Goal: Task Accomplishment & Management: Manage account settings

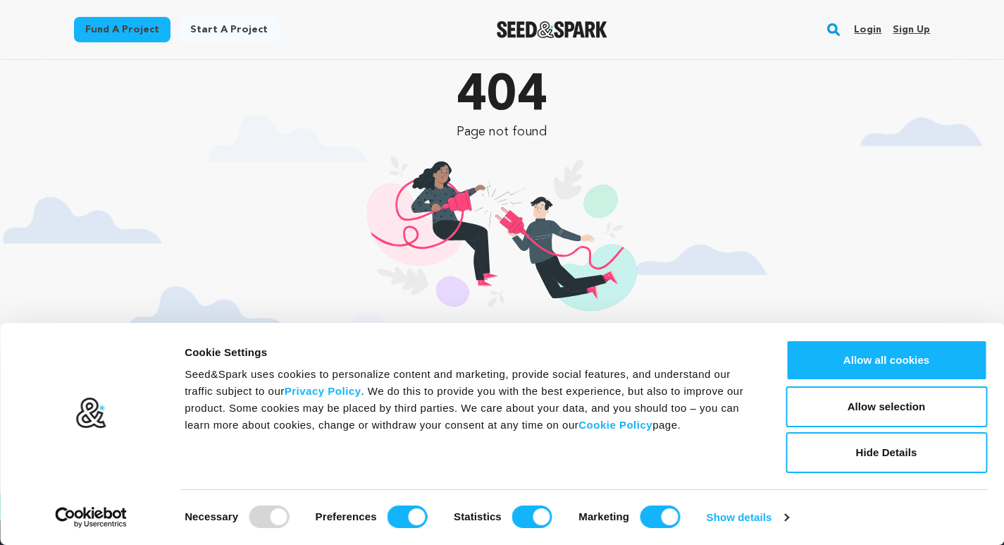
click at [918, 23] on link "Sign up" at bounding box center [911, 29] width 37 height 23
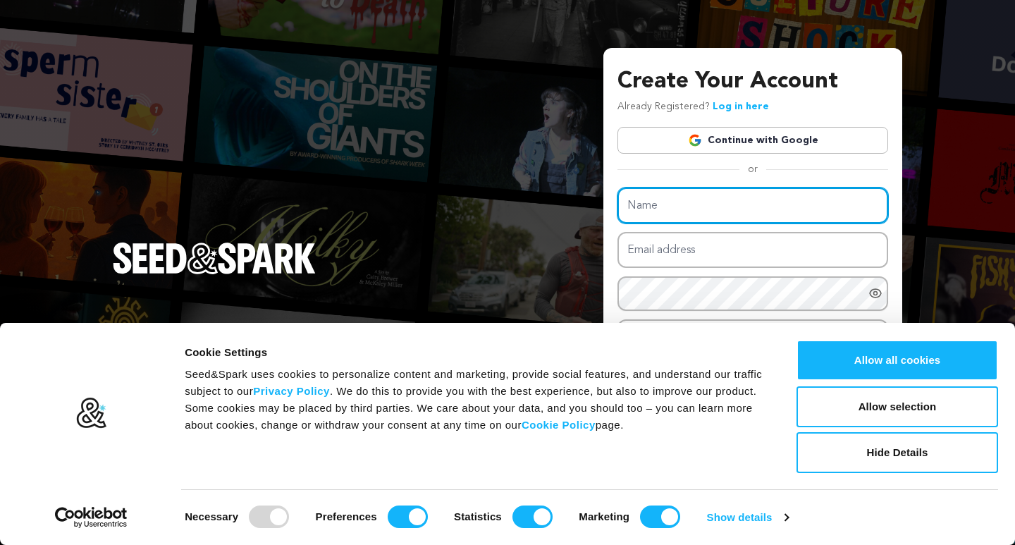
click at [713, 213] on input "Name" at bounding box center [752, 205] width 271 height 36
type input "bathKitchenrenovationltd"
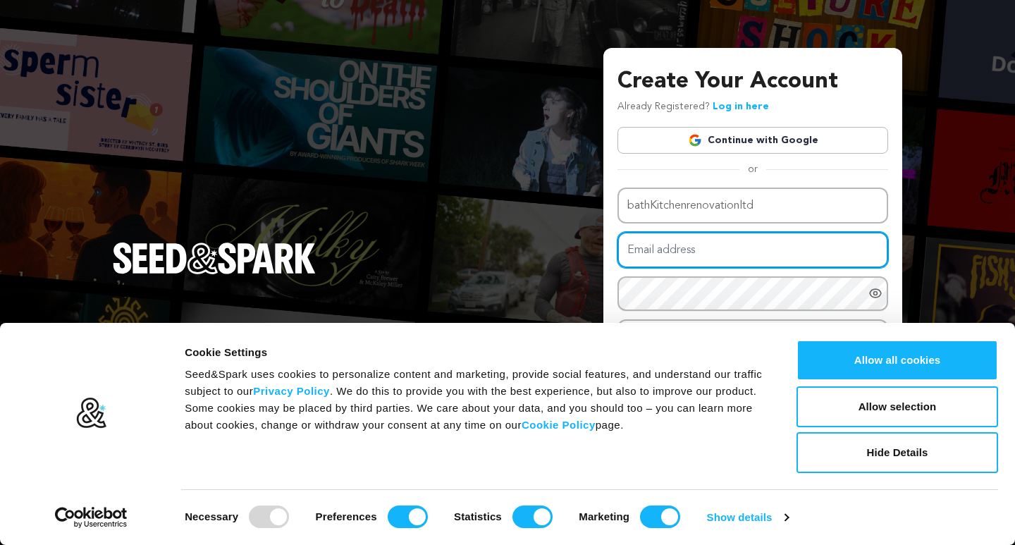
click at [692, 251] on input "Email address" at bounding box center [752, 250] width 271 height 36
click at [782, 247] on input "Email address" at bounding box center [752, 250] width 271 height 36
paste input "SeoPro1122$"
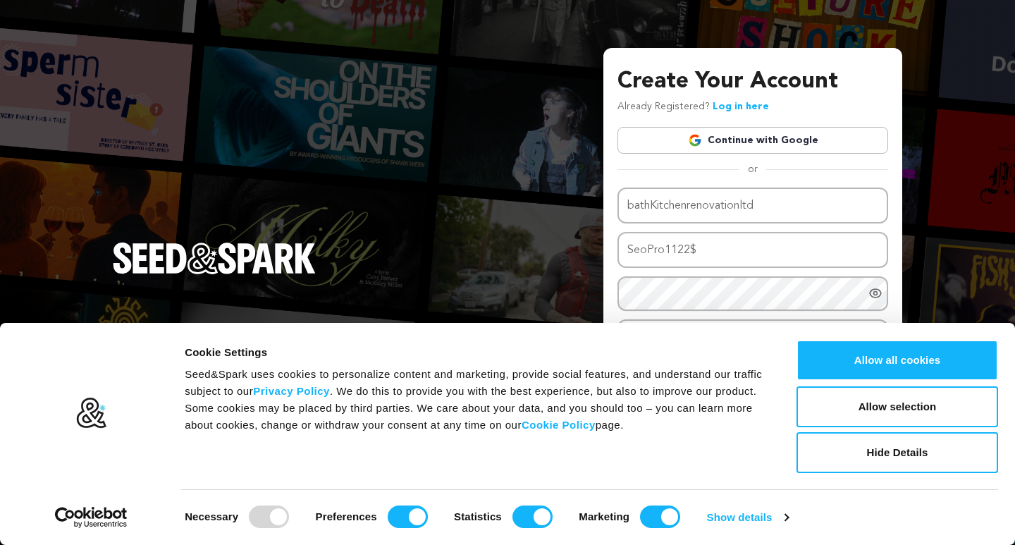
click at [583, 269] on div "Create Your Account Already Registered? Log in here Continue with Google or eyJ…" at bounding box center [507, 272] width 1015 height 545
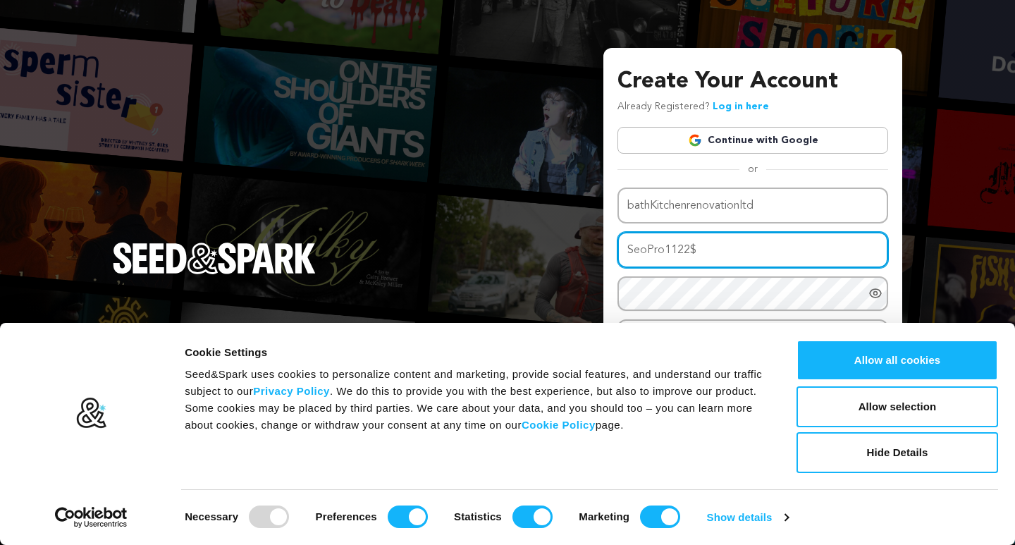
drag, startPoint x: 701, startPoint y: 240, endPoint x: 655, endPoint y: 240, distance: 46.5
click at [655, 240] on input "SeoPro1122$" at bounding box center [752, 250] width 271 height 36
type input "S"
click at [728, 261] on input "Email address" at bounding box center [752, 250] width 271 height 36
paste input "sebastainczuba@gmail.com"
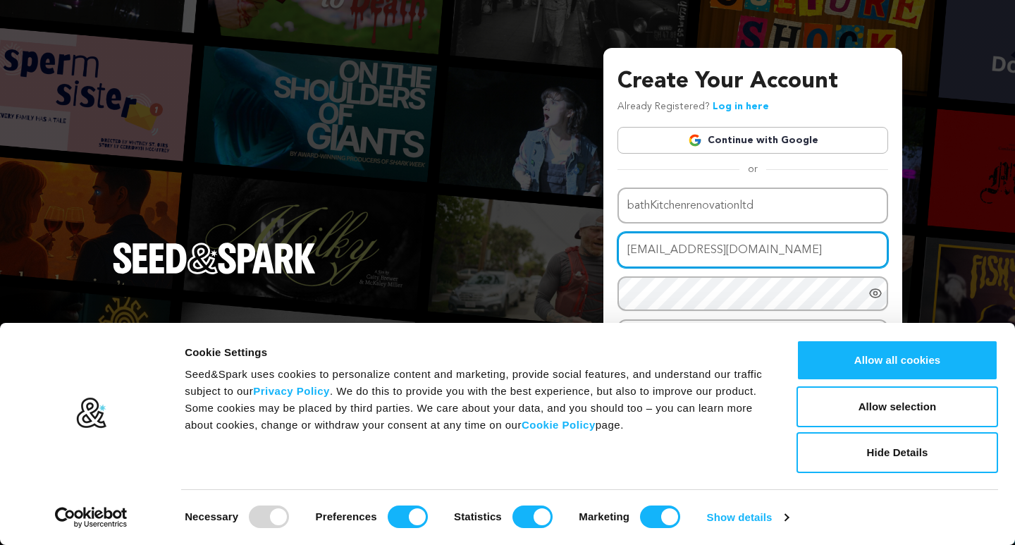
type input "sebastainczuba@gmail.com"
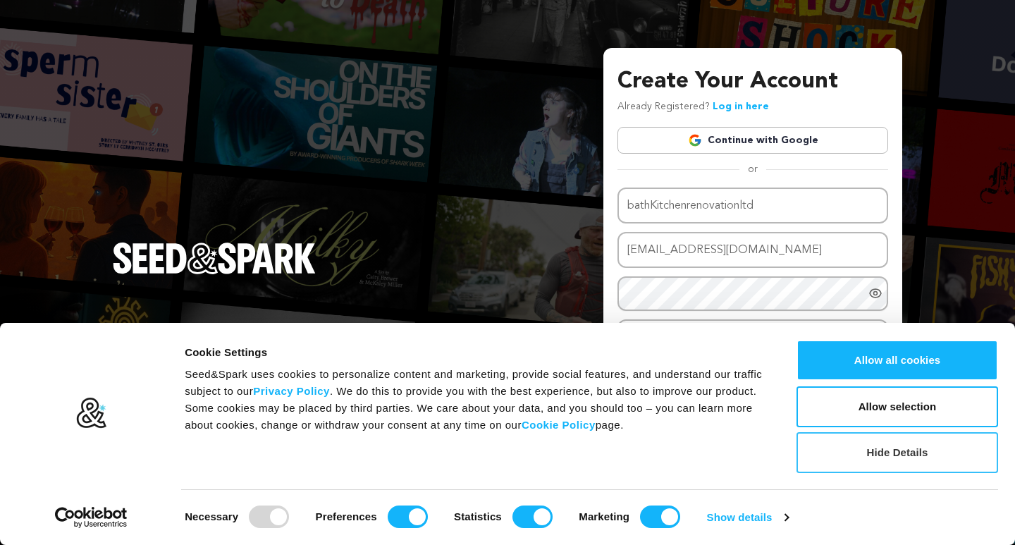
click at [852, 445] on button "Hide Details" at bounding box center [896, 452] width 201 height 41
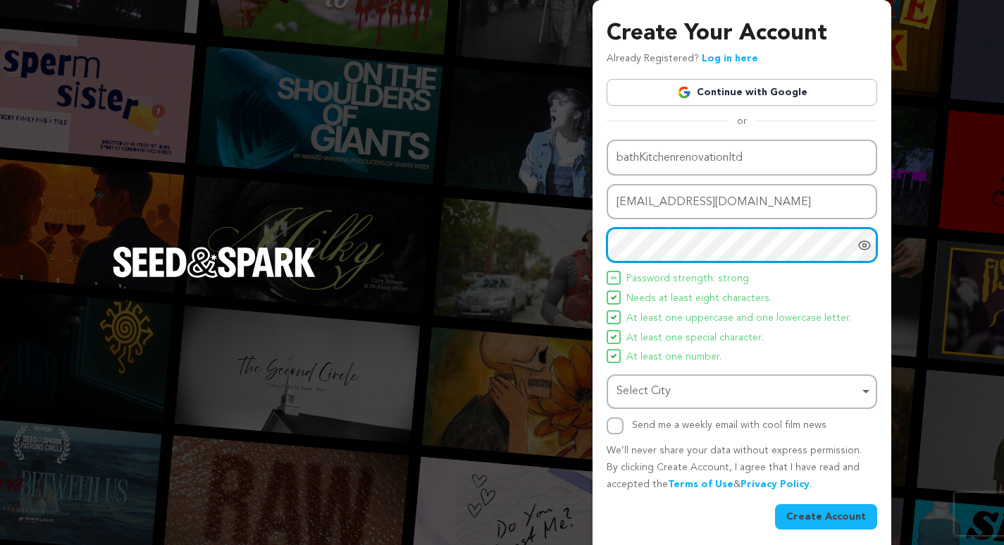
click at [666, 399] on div "Select City Remove item" at bounding box center [737, 391] width 242 height 20
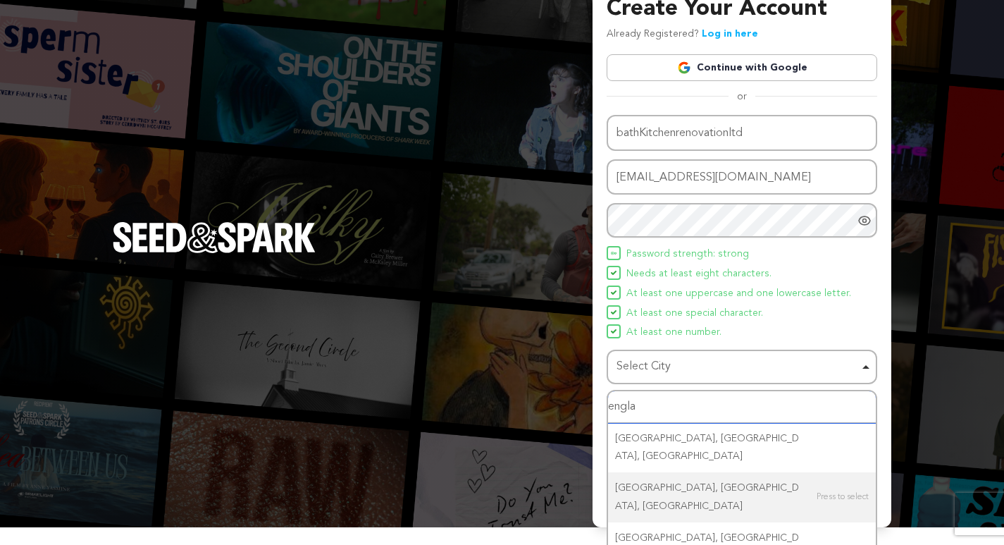
scroll to position [32, 0]
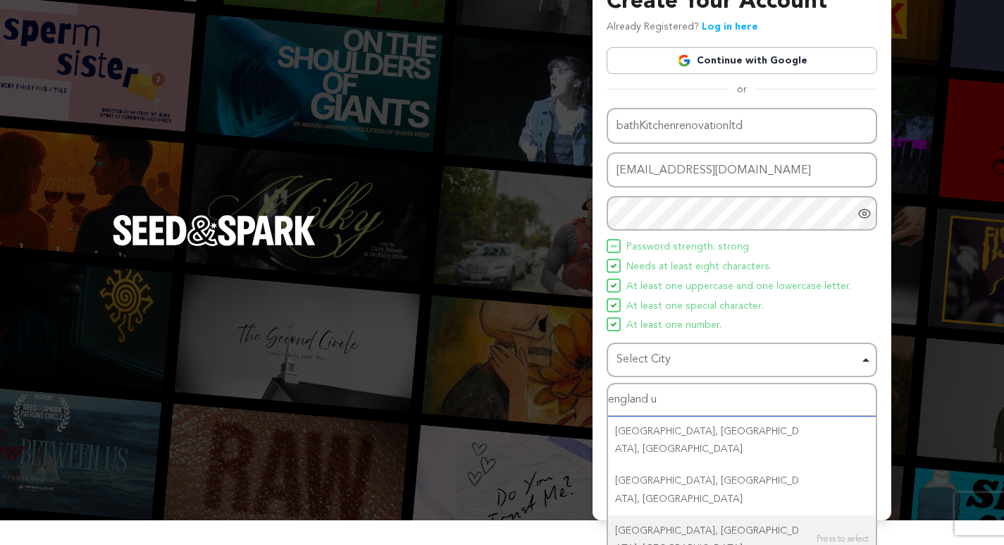
type input "england uk"
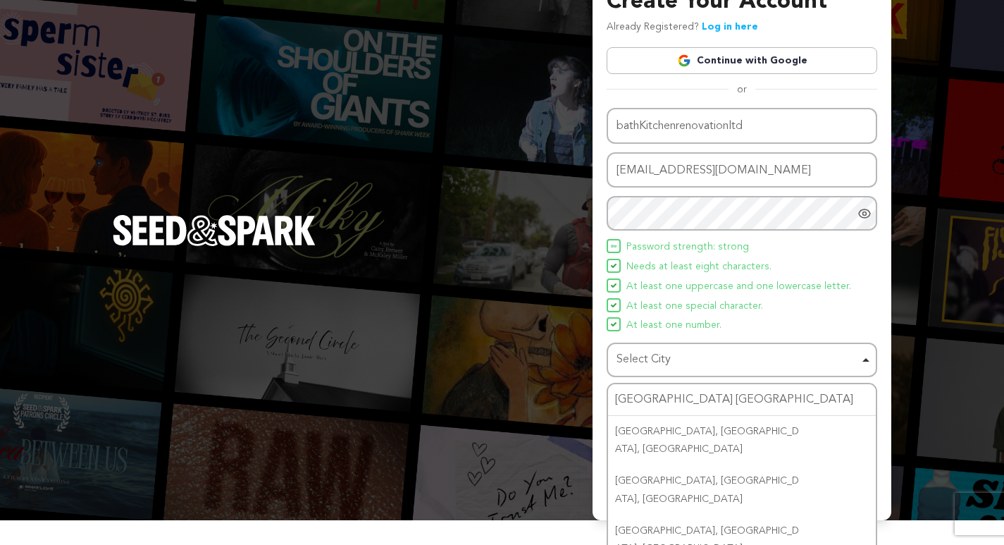
scroll to position [7, 0]
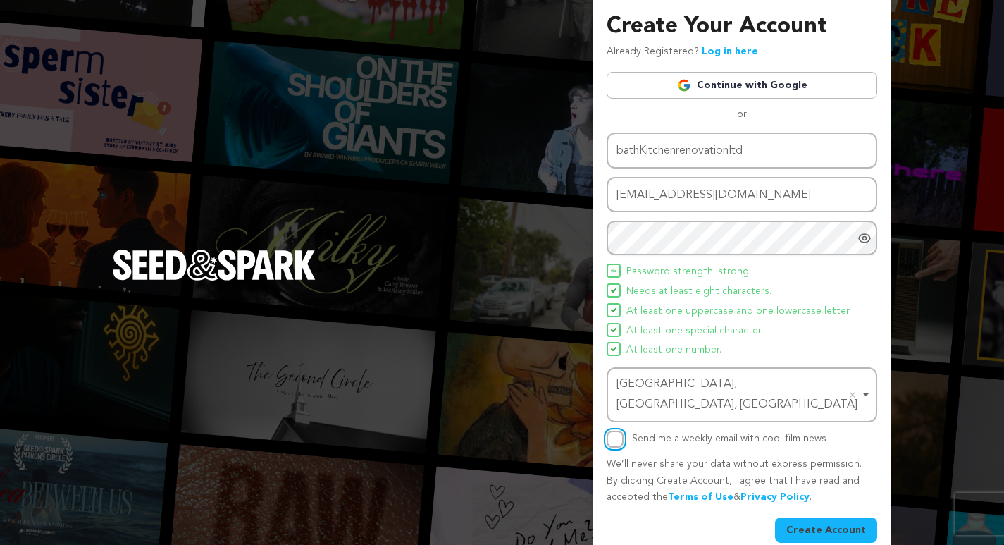
click at [619, 430] on input "Send me a weekly email with cool film news" at bounding box center [615, 438] width 17 height 17
checkbox input "true"
click at [853, 517] on button "Create Account" at bounding box center [826, 529] width 102 height 25
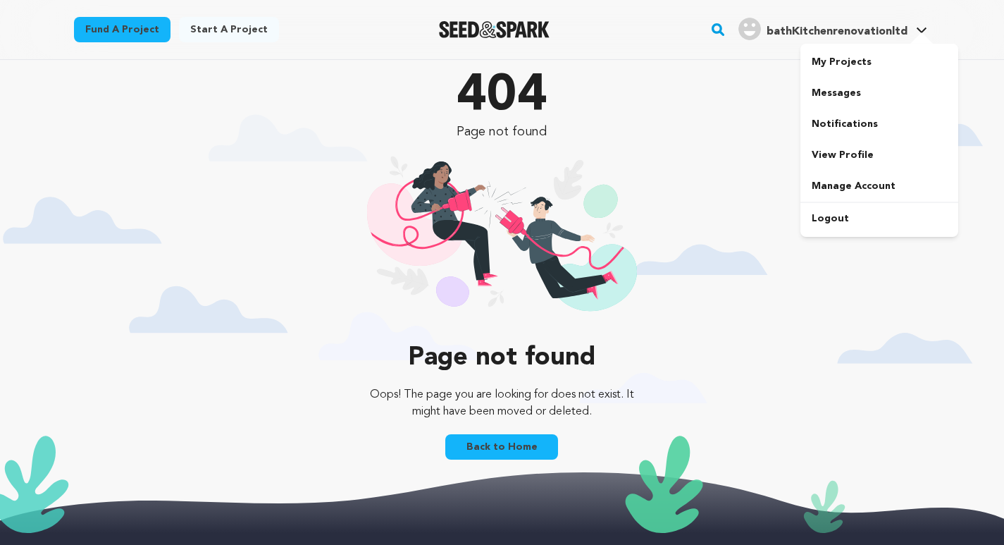
click at [785, 28] on span "bathKitchenrenovationltd" at bounding box center [837, 31] width 141 height 11
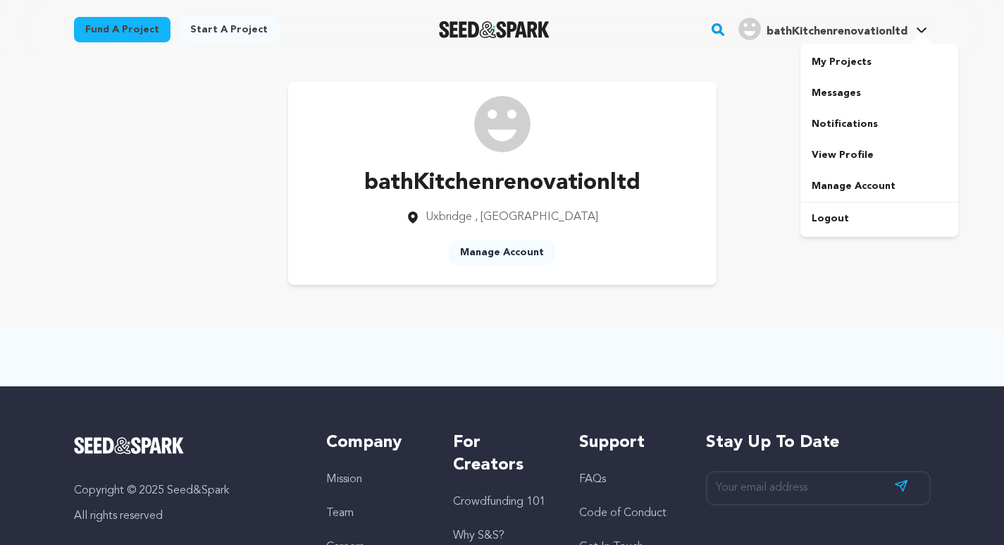
click at [769, 37] on div "bathKitchenrenovationltd" at bounding box center [822, 29] width 169 height 23
click at [818, 18] on div "bathKitchenrenovationltd" at bounding box center [822, 29] width 169 height 23
click at [890, 40] on span "bathKitchenrenovationltd bathKitchenrenovationltd" at bounding box center [833, 30] width 194 height 30
click at [874, 179] on link "Manage Account" at bounding box center [879, 185] width 158 height 31
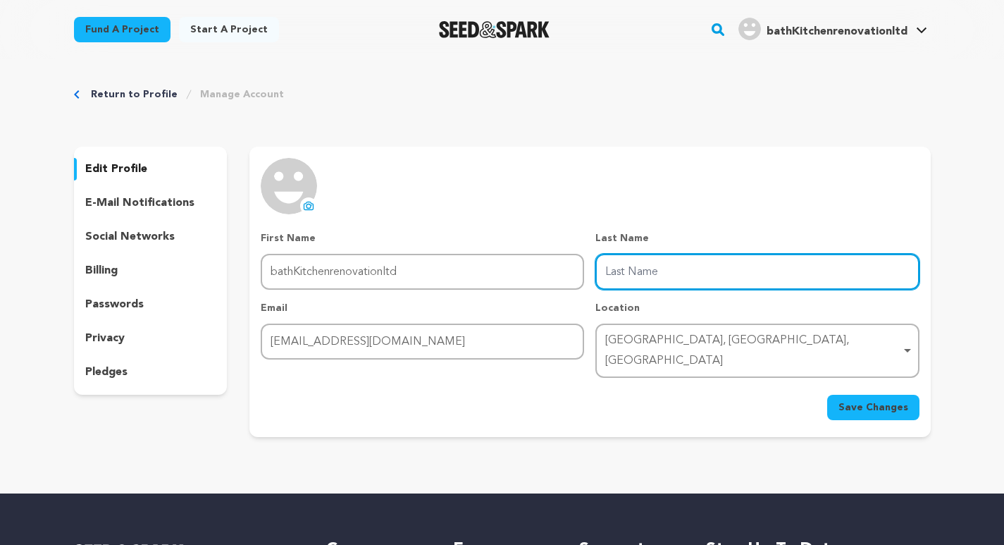
click at [630, 271] on input "Last Name" at bounding box center [756, 272] width 323 height 36
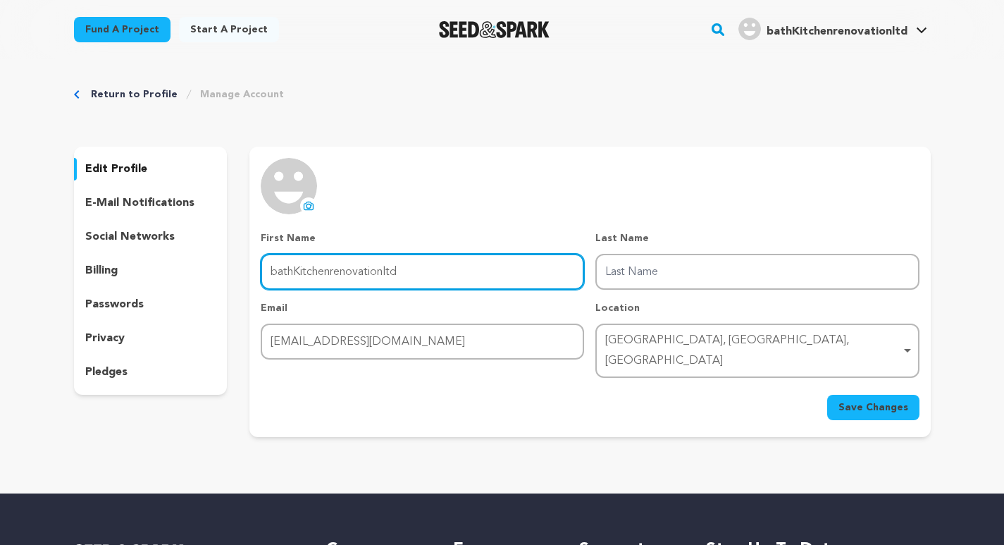
drag, startPoint x: 455, startPoint y: 274, endPoint x: 447, endPoint y: 271, distance: 9.2
click at [447, 271] on input "bathKitchenrenovationltd" at bounding box center [422, 272] width 323 height 36
drag, startPoint x: 442, startPoint y: 271, endPoint x: 429, endPoint y: 271, distance: 13.4
click at [441, 271] on input "bathKitchenrenovationltd" at bounding box center [422, 272] width 323 height 36
click at [336, 270] on input "bathKitchenrenovationltd" at bounding box center [422, 272] width 323 height 36
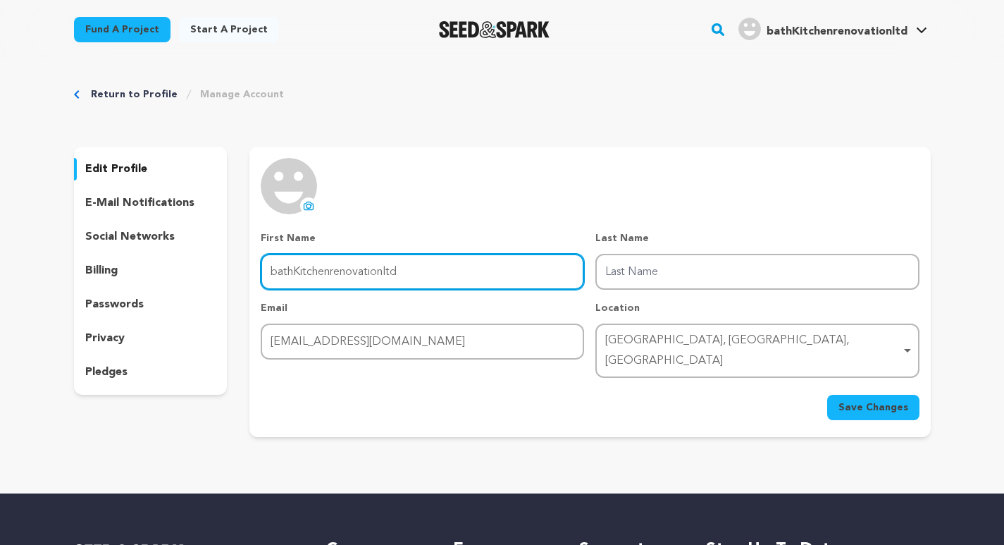
drag, startPoint x: 331, startPoint y: 268, endPoint x: 412, endPoint y: 263, distance: 81.2
click at [412, 263] on input "bathKitchenrenovationltd" at bounding box center [422, 272] width 323 height 36
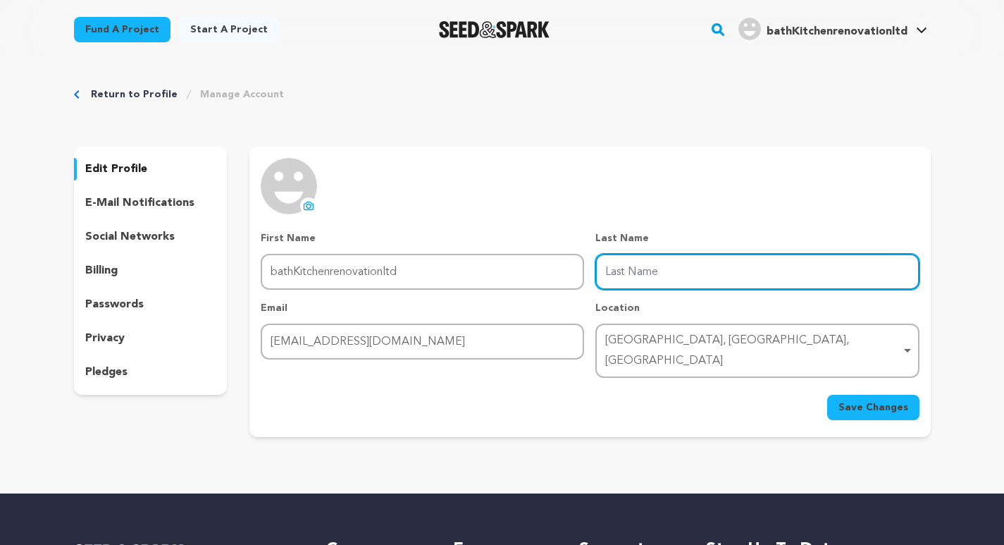
click at [680, 263] on input "Last Name" at bounding box center [756, 272] width 323 height 36
paste input "renovationltd"
type input "renovationltd"
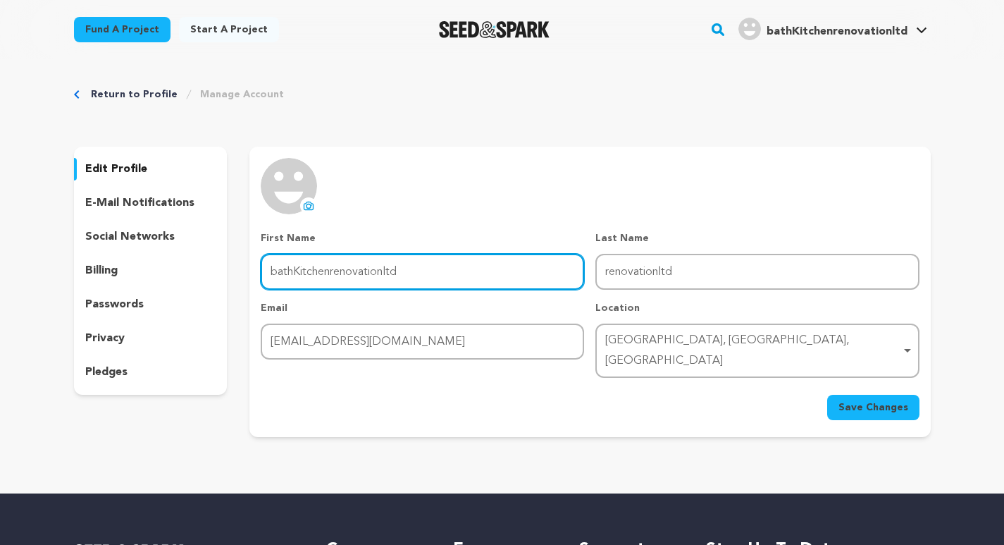
click at [425, 275] on input "bathKitchenrenovationltd" at bounding box center [422, 272] width 323 height 36
type input "bathKitchen"
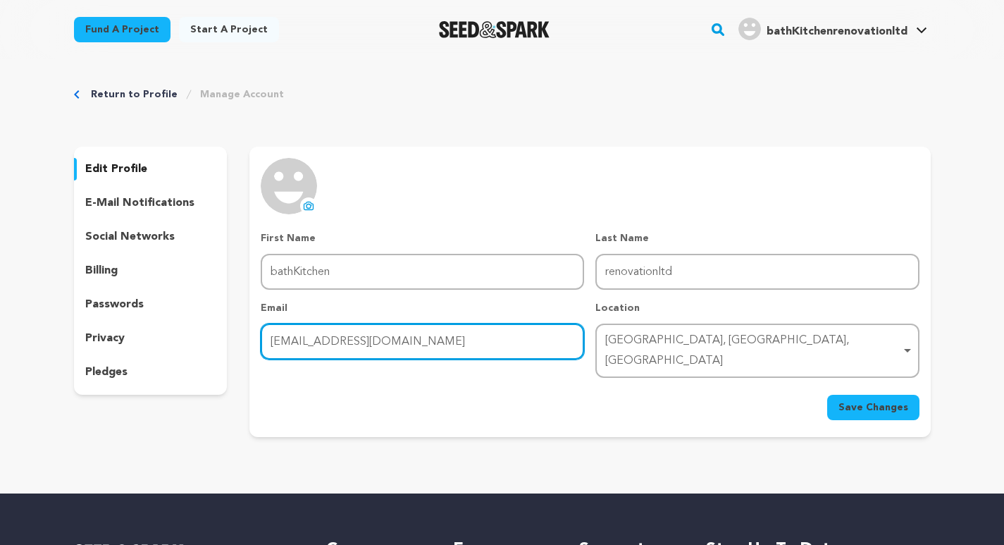
click at [305, 325] on input "sebastainczuba@gmail.com" at bounding box center [422, 341] width 323 height 36
click at [691, 337] on div "Uxbridge, England, United Kingdom Remove item" at bounding box center [752, 350] width 295 height 41
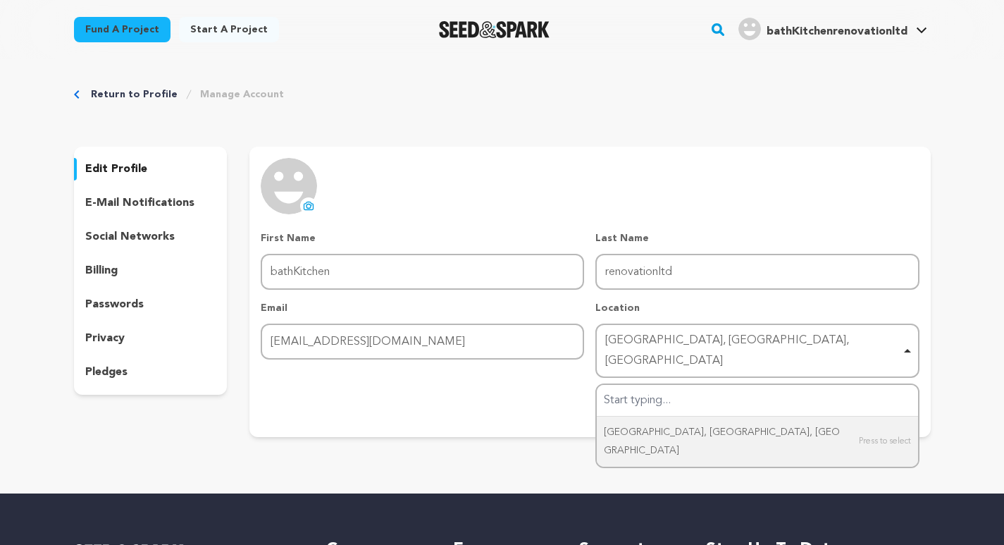
click at [449, 395] on div "Save Changes" at bounding box center [590, 407] width 658 height 25
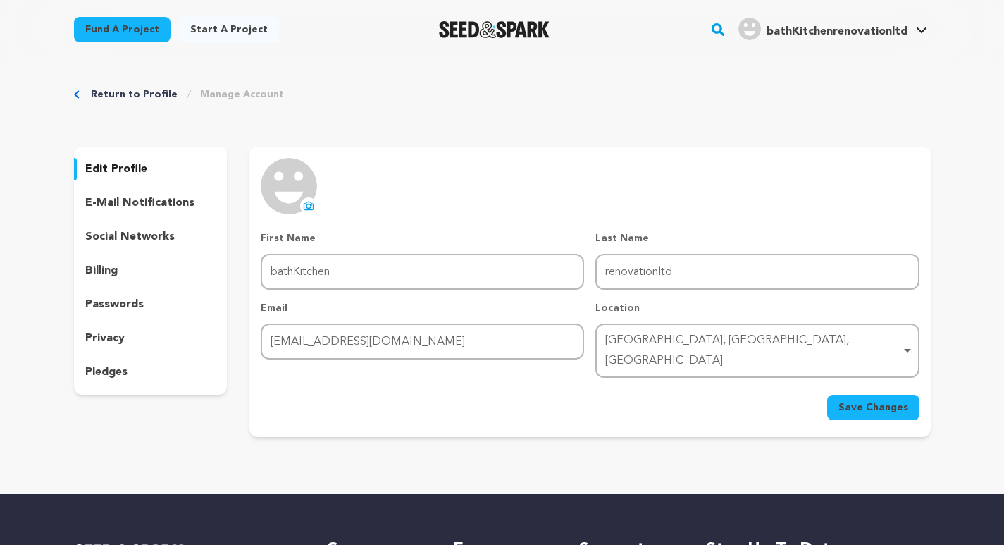
click at [882, 400] on span "Save Changes" at bounding box center [873, 407] width 70 height 14
click at [311, 201] on icon at bounding box center [308, 205] width 11 height 11
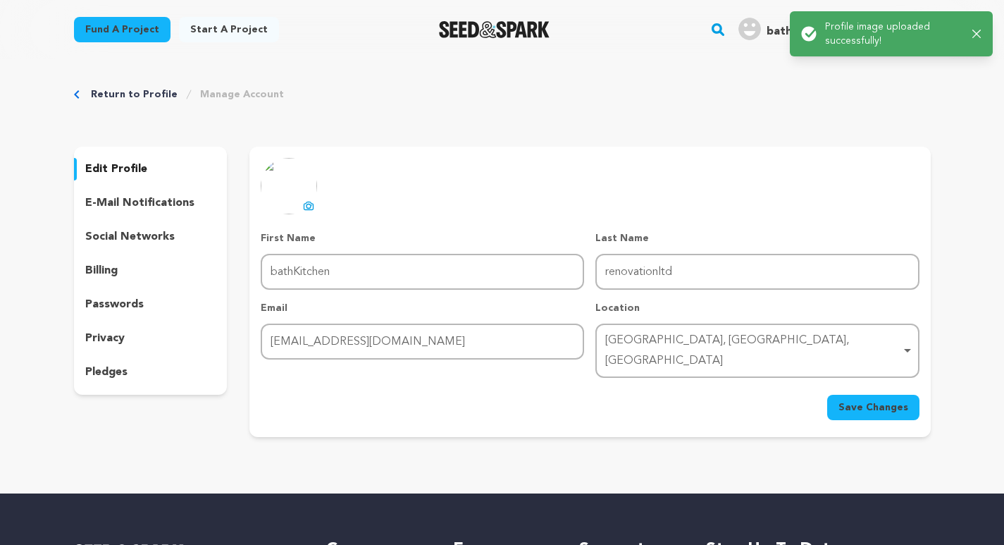
click at [870, 400] on span "Save Changes" at bounding box center [873, 407] width 70 height 14
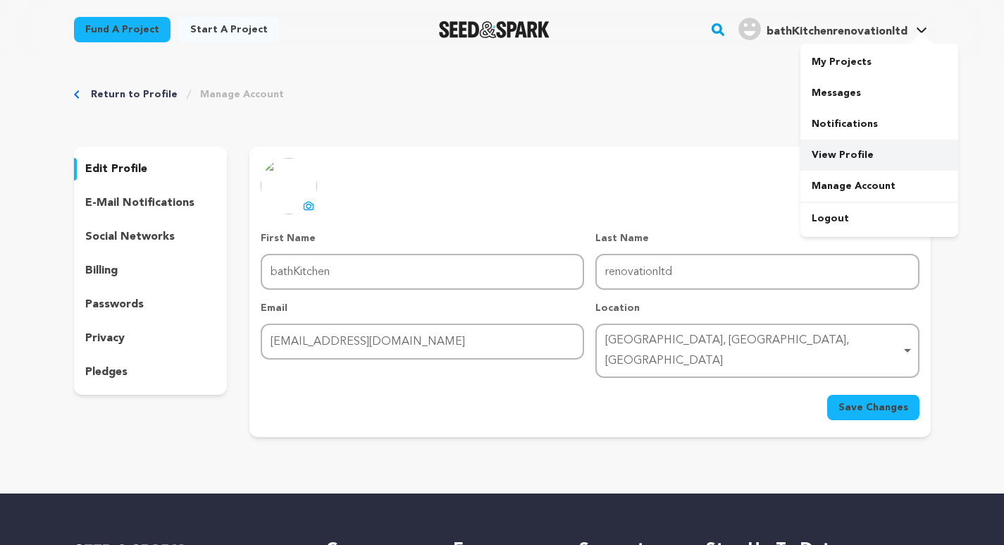
click at [837, 141] on link "View Profile" at bounding box center [879, 154] width 158 height 31
